Goal: Find specific page/section: Find specific page/section

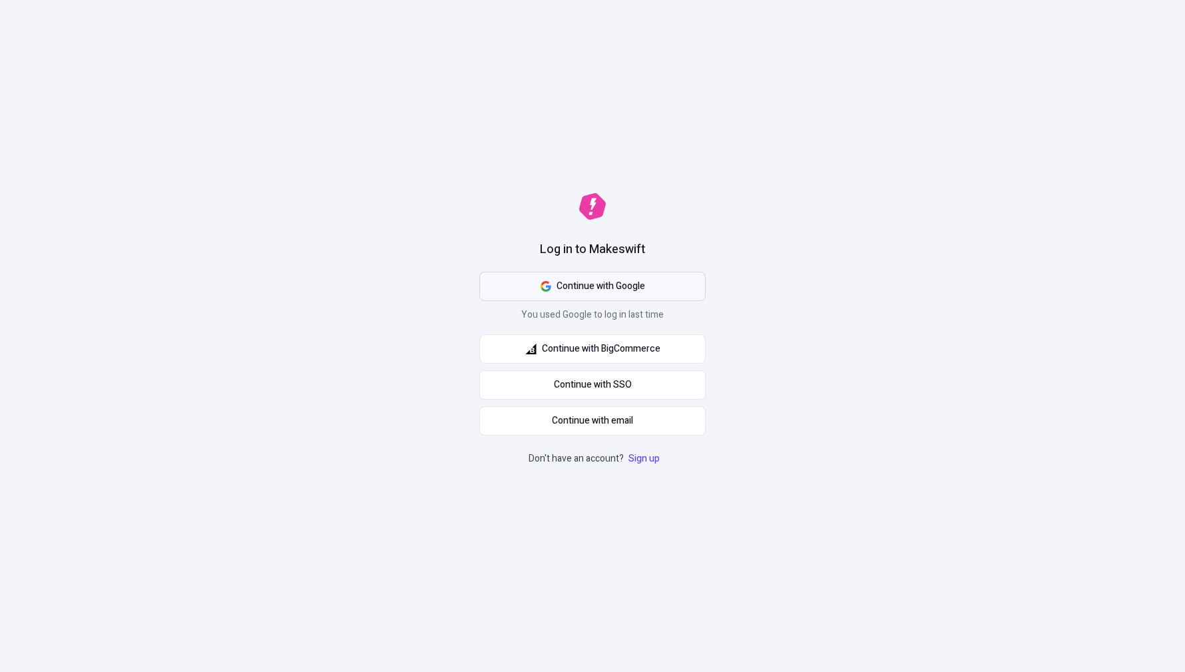
click at [582, 288] on span "Continue with Google" at bounding box center [600, 286] width 89 height 15
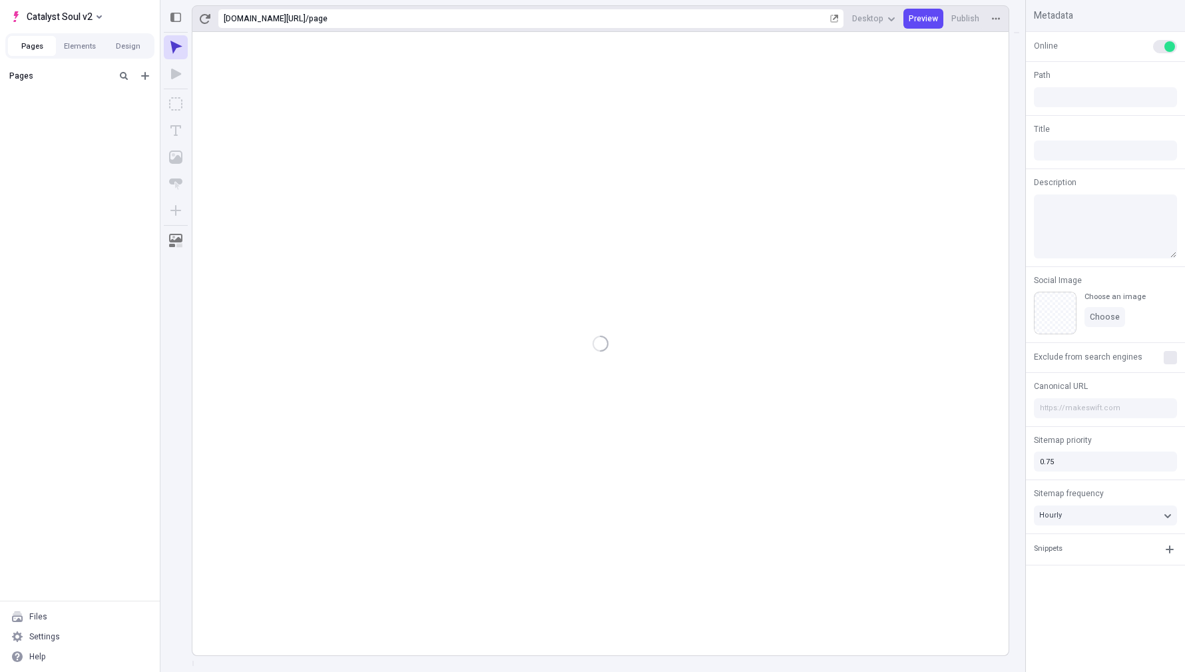
type input "/page"
